Goal: Information Seeking & Learning: Find specific fact

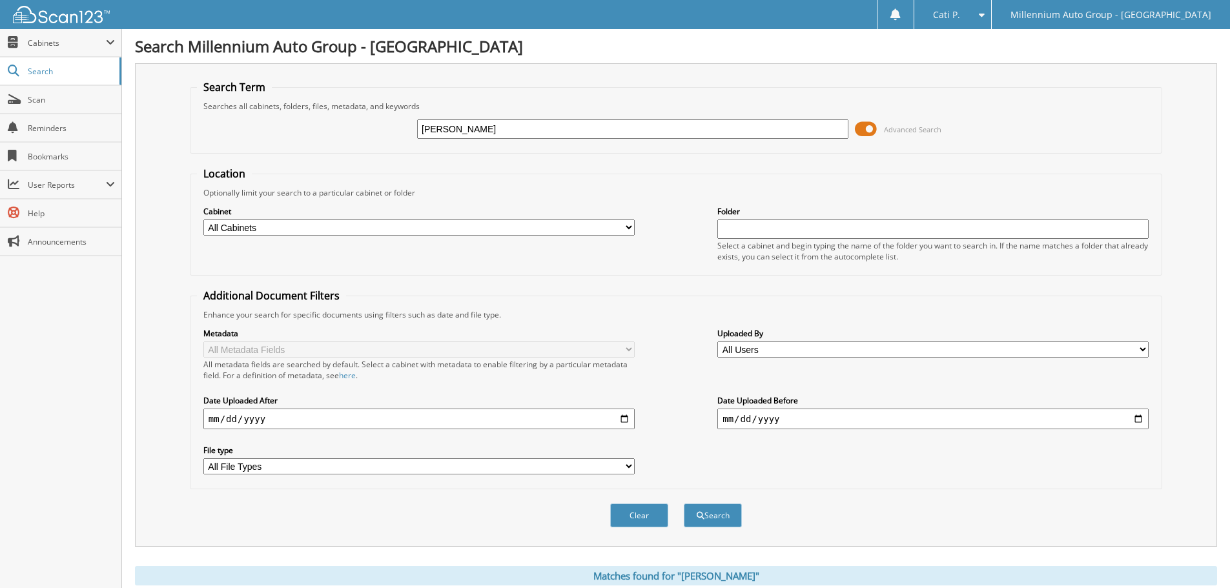
drag, startPoint x: 483, startPoint y: 125, endPoint x: 406, endPoint y: 125, distance: 77.5
click at [406, 125] on div "[PERSON_NAME] Advanced Search" at bounding box center [676, 129] width 958 height 35
type input "V10065A"
click at [684, 504] on button "Search" at bounding box center [713, 516] width 58 height 24
drag, startPoint x: 486, startPoint y: 134, endPoint x: 366, endPoint y: 118, distance: 121.8
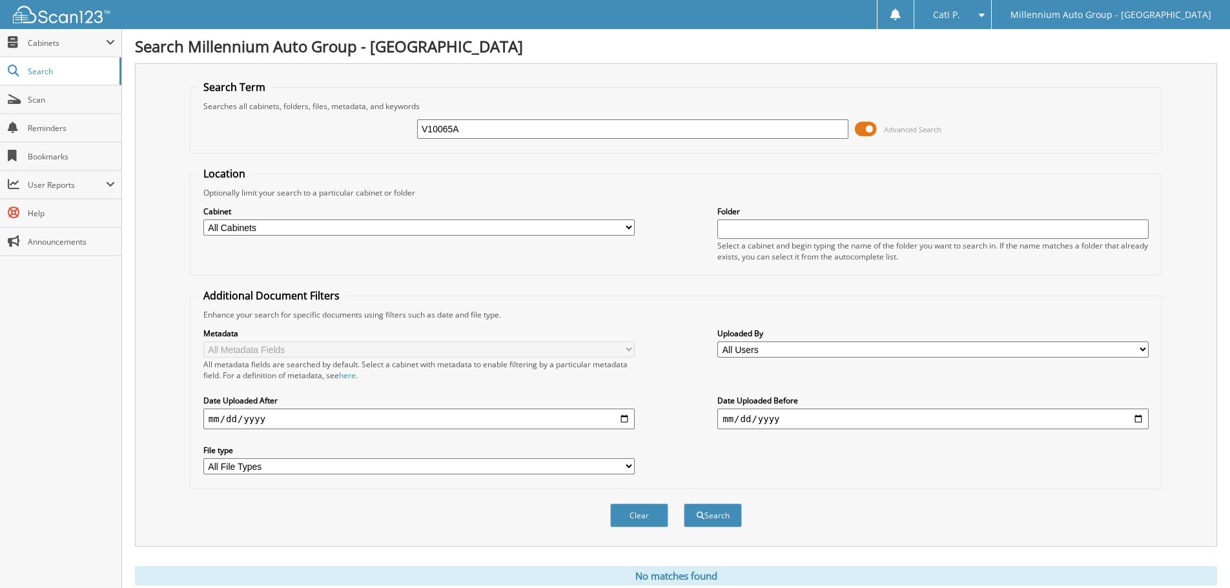
click at [366, 118] on div "V10065A Advanced Search" at bounding box center [676, 129] width 958 height 35
type input "96104"
click at [684, 504] on button "Search" at bounding box center [713, 516] width 58 height 24
